Goal: Find specific fact: Find specific fact

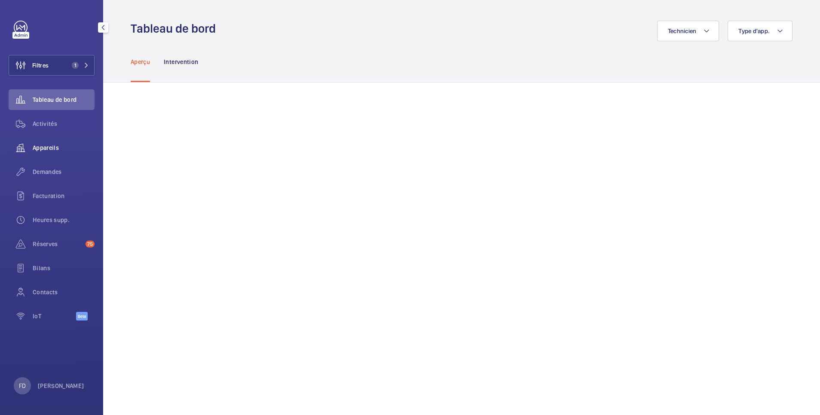
click at [44, 146] on span "Appareils" at bounding box center [64, 148] width 62 height 9
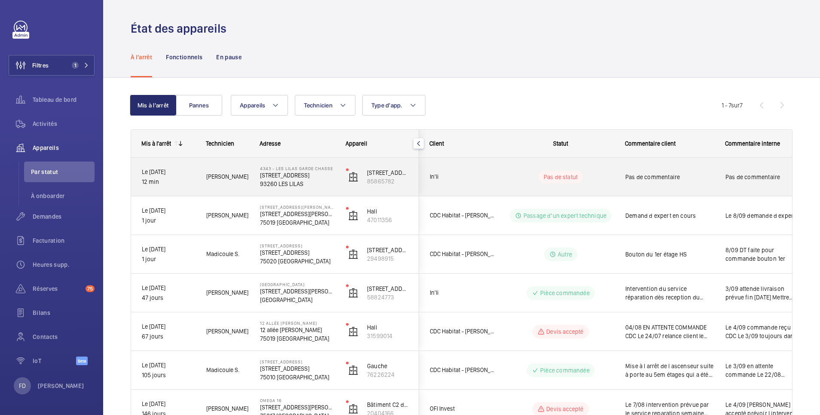
click at [707, 172] on div "Pas de commentaire" at bounding box center [669, 177] width 89 height 20
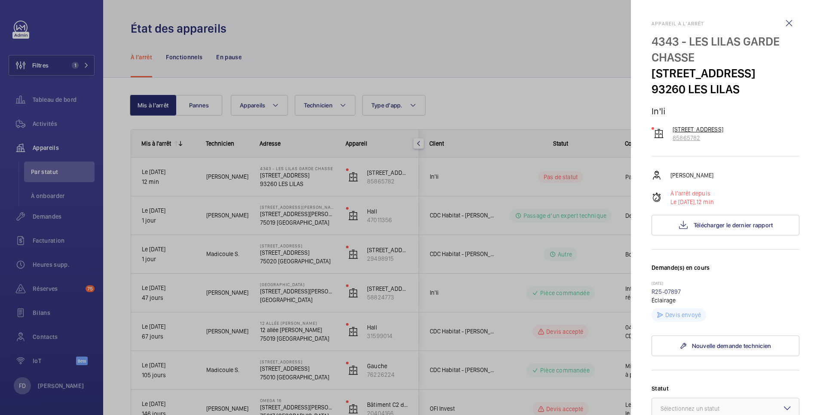
click at [688, 134] on p "[STREET_ADDRESS]" at bounding box center [698, 129] width 51 height 9
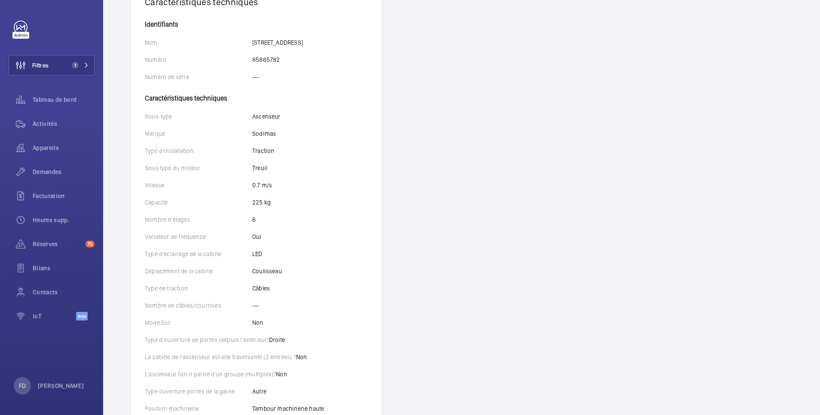
scroll to position [32, 0]
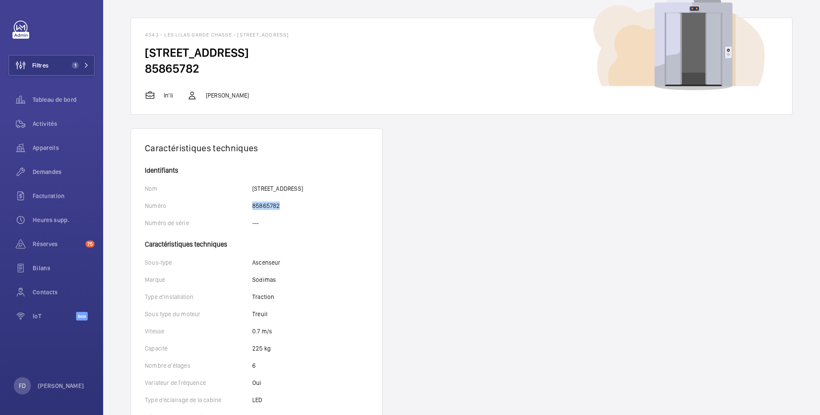
drag, startPoint x: 252, startPoint y: 206, endPoint x: 289, endPoint y: 205, distance: 37.0
click at [289, 205] on div "Numéro 85865782" at bounding box center [256, 206] width 223 height 9
copy p "85865782"
